Goal: Task Accomplishment & Management: Use online tool/utility

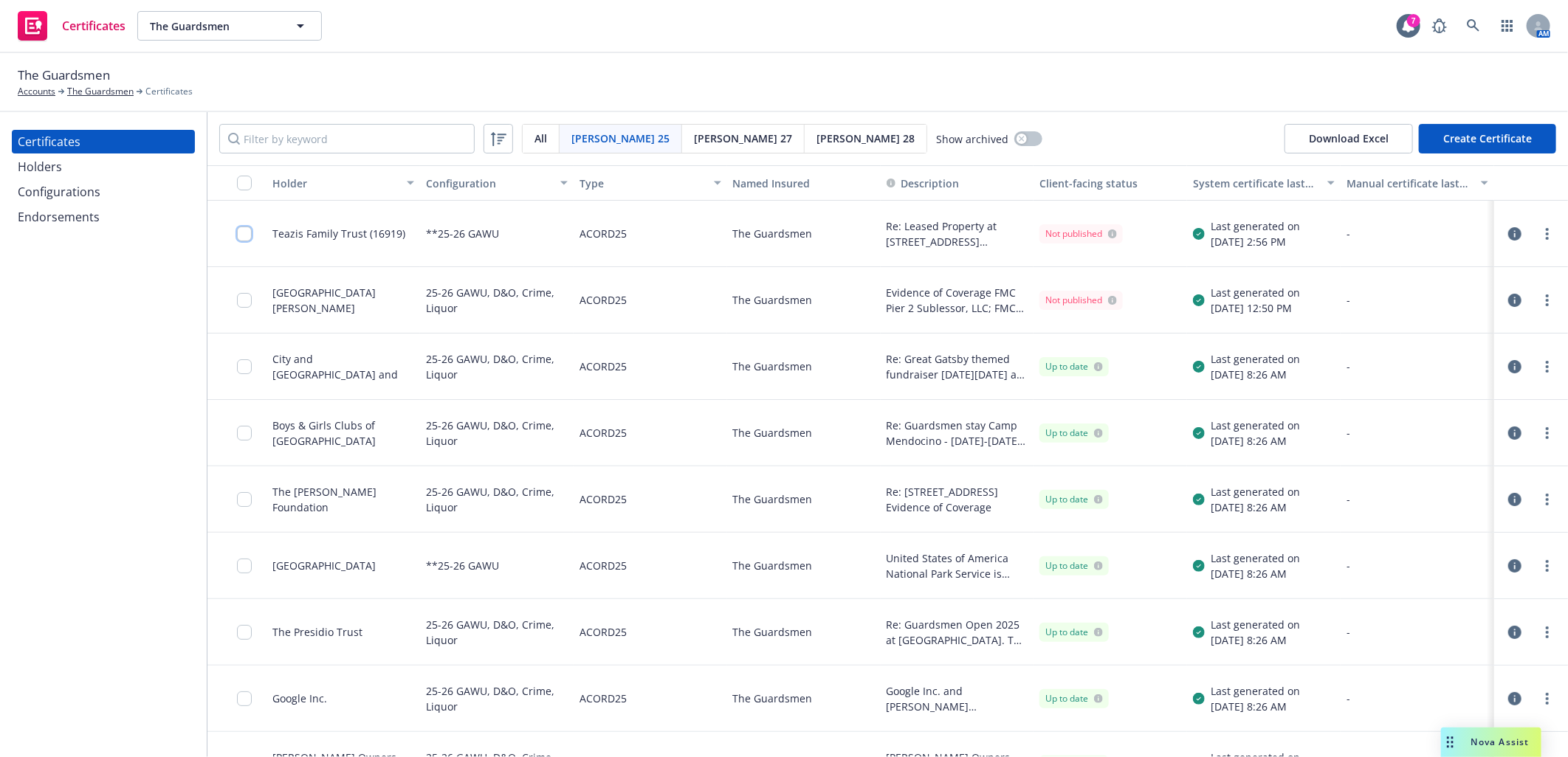
click at [237, 237] on input "checkbox" at bounding box center [244, 233] width 15 height 15
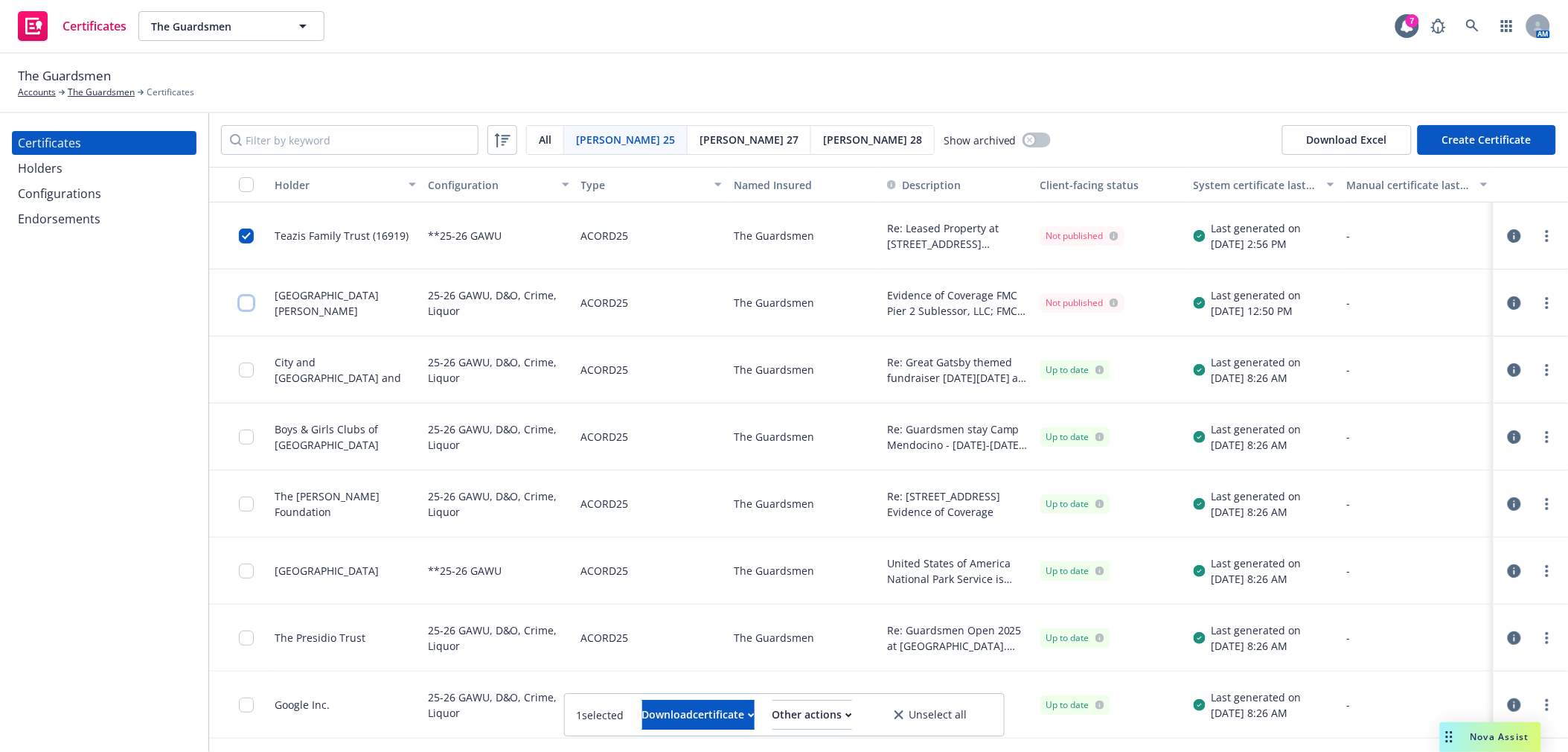
click at [249, 308] on input "checkbox" at bounding box center [246, 302] width 15 height 15
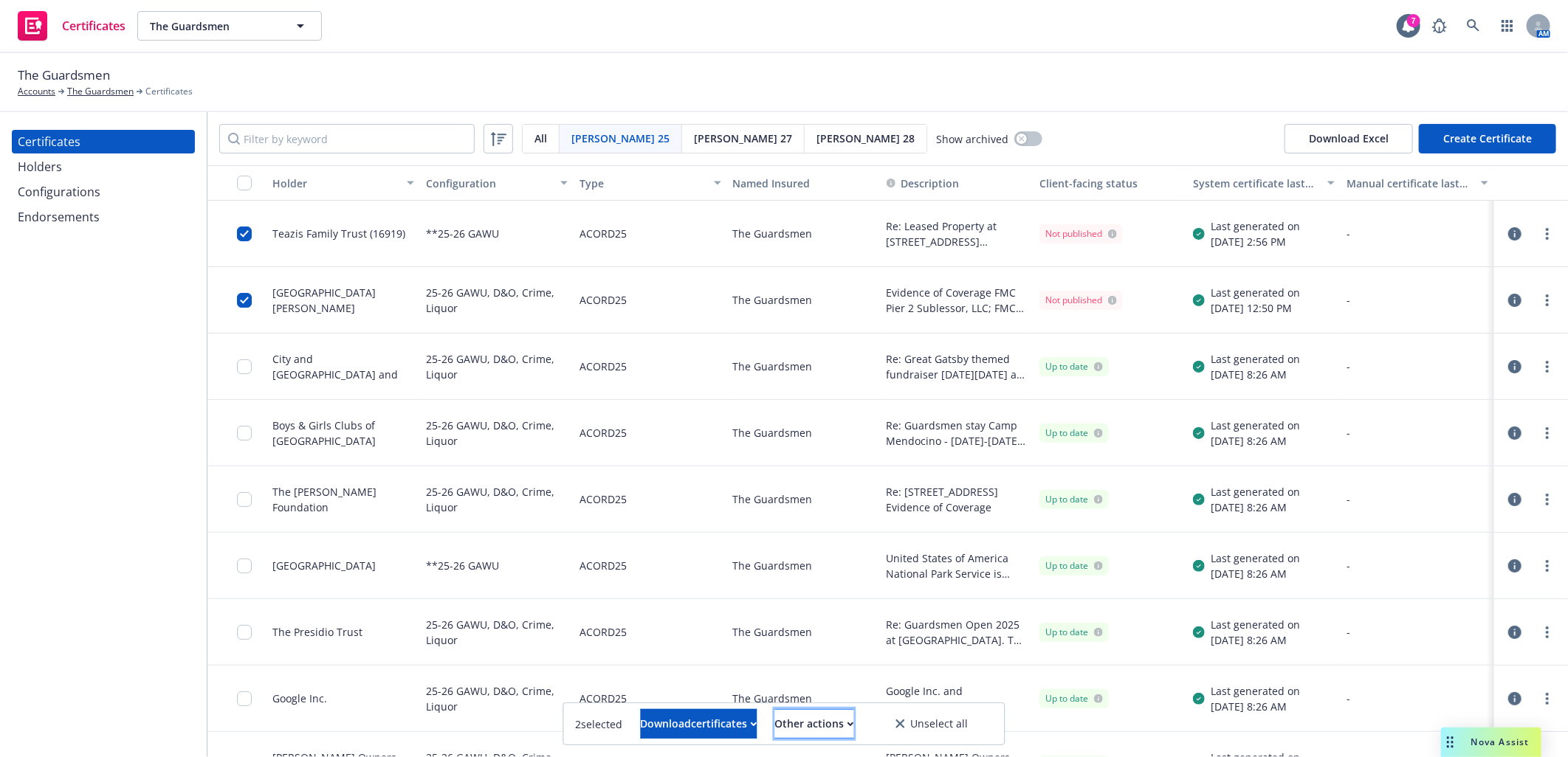
click at [852, 728] on div "Other actions" at bounding box center [814, 723] width 79 height 28
click at [839, 692] on link "Publish certificates" at bounding box center [784, 688] width 141 height 29
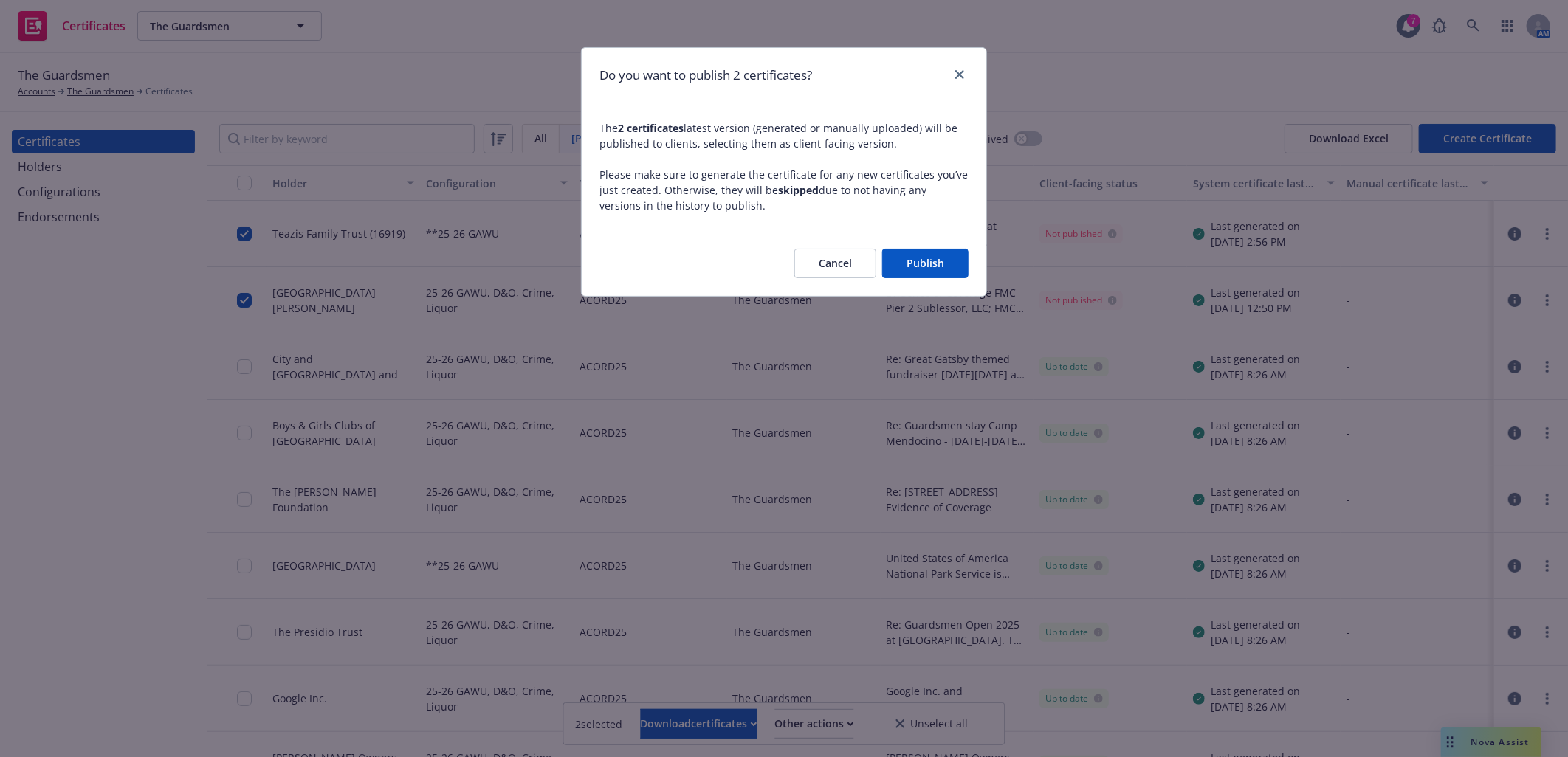
drag, startPoint x: 918, startPoint y: 257, endPoint x: 57, endPoint y: 282, distance: 861.4
click at [919, 256] on button "Publish" at bounding box center [924, 263] width 87 height 29
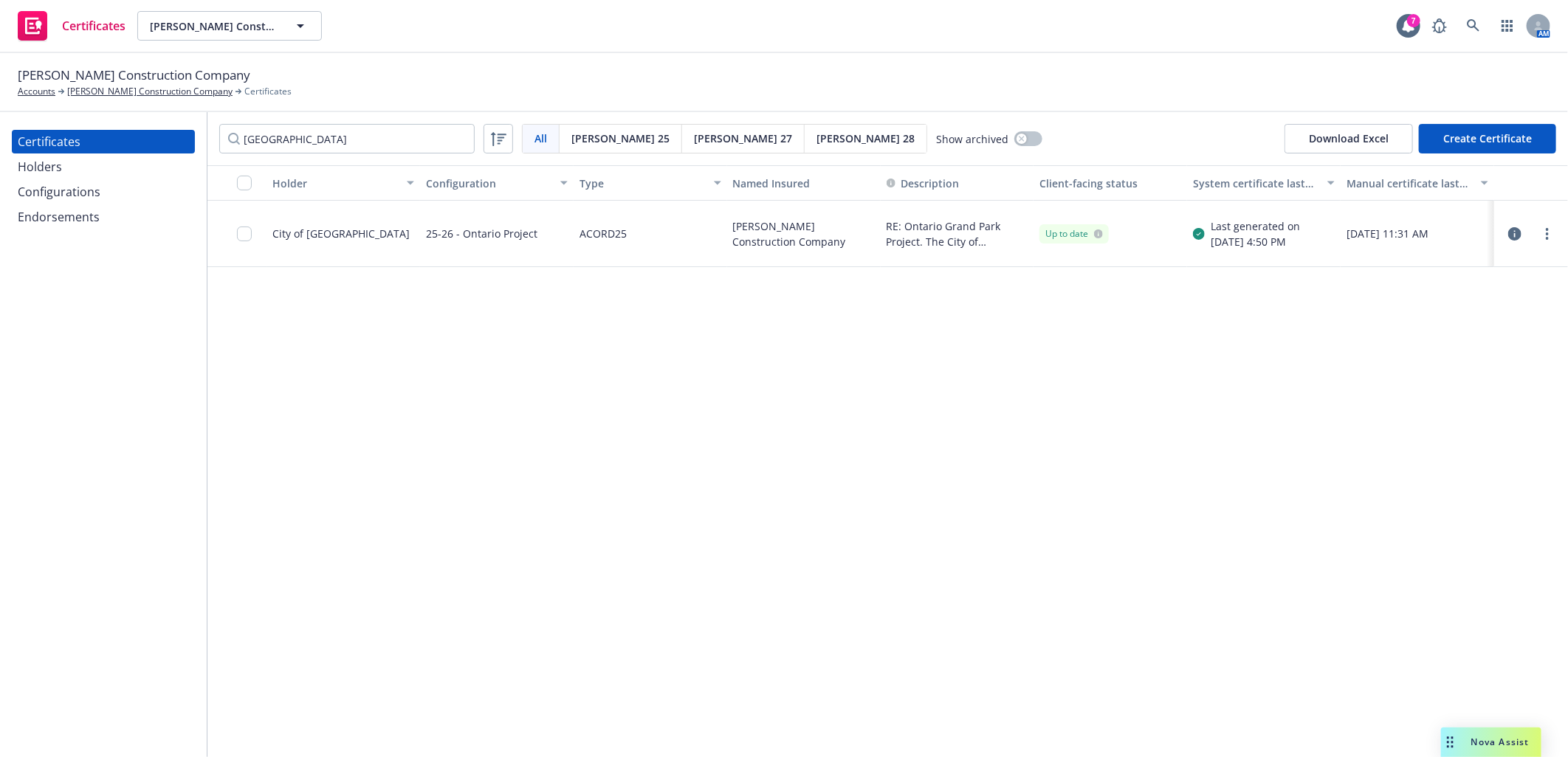
type input "ontario"
click at [57, 194] on div "Configurations" at bounding box center [58, 191] width 83 height 23
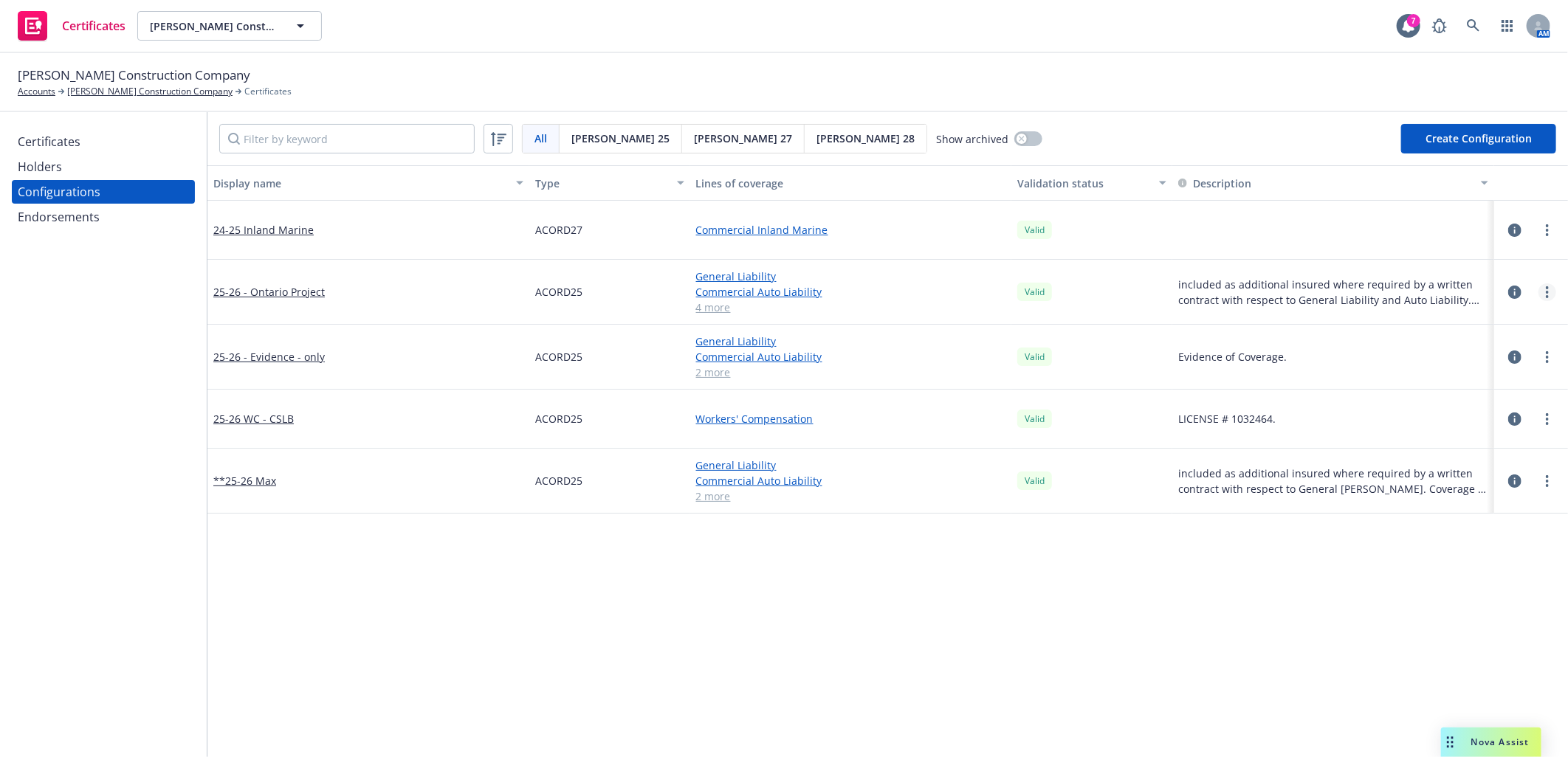
click at [1538, 291] on link "more" at bounding box center [1547, 292] width 17 height 17
drag, startPoint x: 1458, startPoint y: 469, endPoint x: 1391, endPoint y: 424, distance: 80.7
click at [1458, 469] on link "Preview an ACORD" at bounding box center [1462, 469] width 162 height 29
